Goal: Go to known website: Access a specific website the user already knows

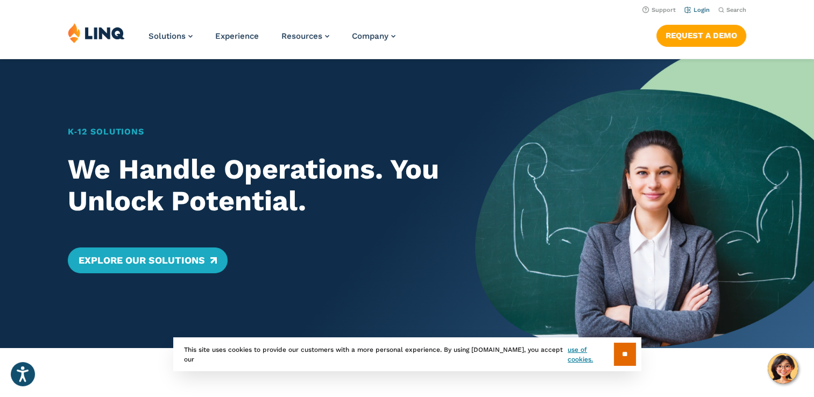
click at [695, 7] on link "Login" at bounding box center [697, 9] width 25 height 7
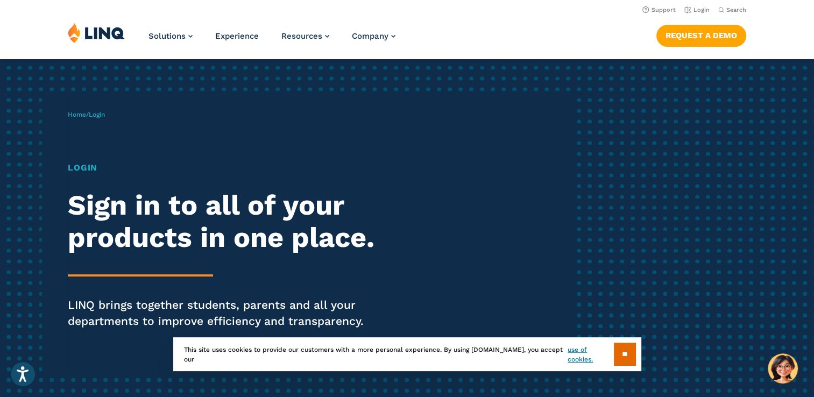
click at [95, 113] on span "Login" at bounding box center [97, 115] width 16 height 8
click at [68, 117] on link "Home" at bounding box center [77, 115] width 18 height 8
